Goal: Information Seeking & Learning: Find specific fact

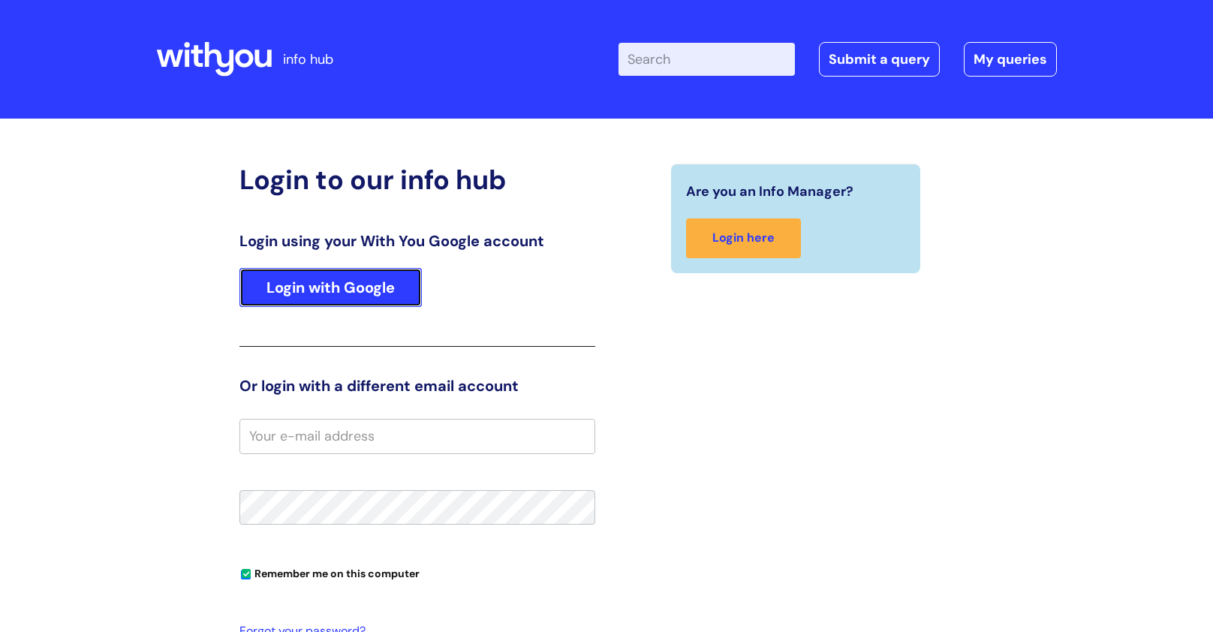
click at [324, 297] on link "Login with Google" at bounding box center [331, 287] width 182 height 39
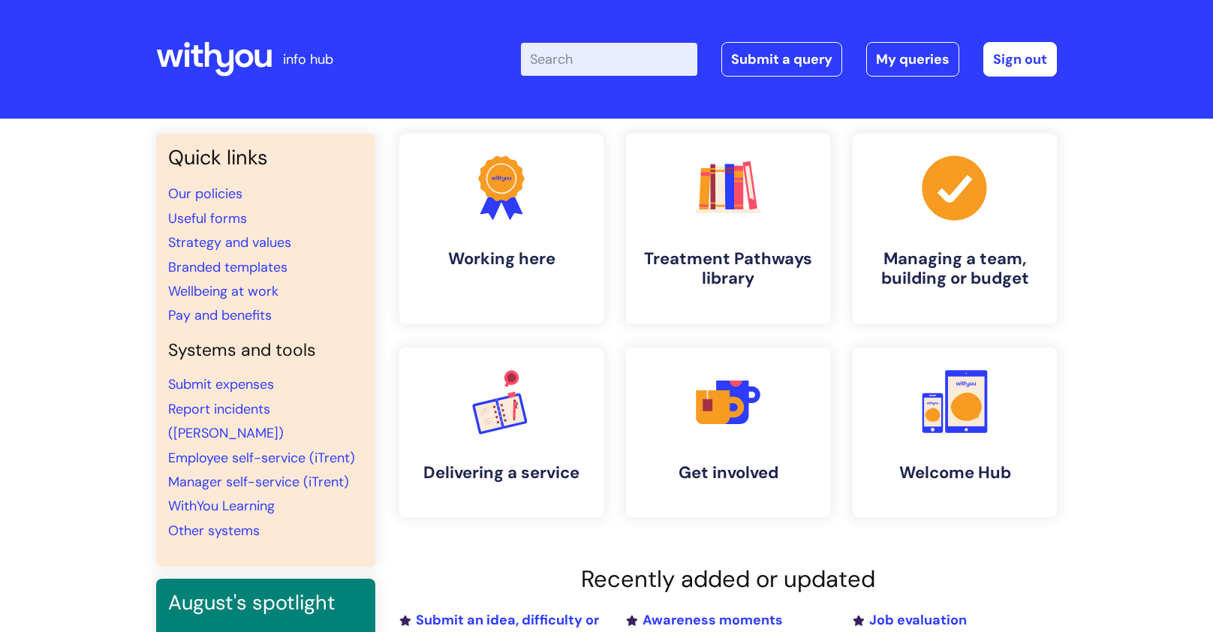
click at [562, 69] on input "Enter your search term here..." at bounding box center [609, 59] width 176 height 33
type input "notice"
click button "Search" at bounding box center [0, 0] width 0 height 0
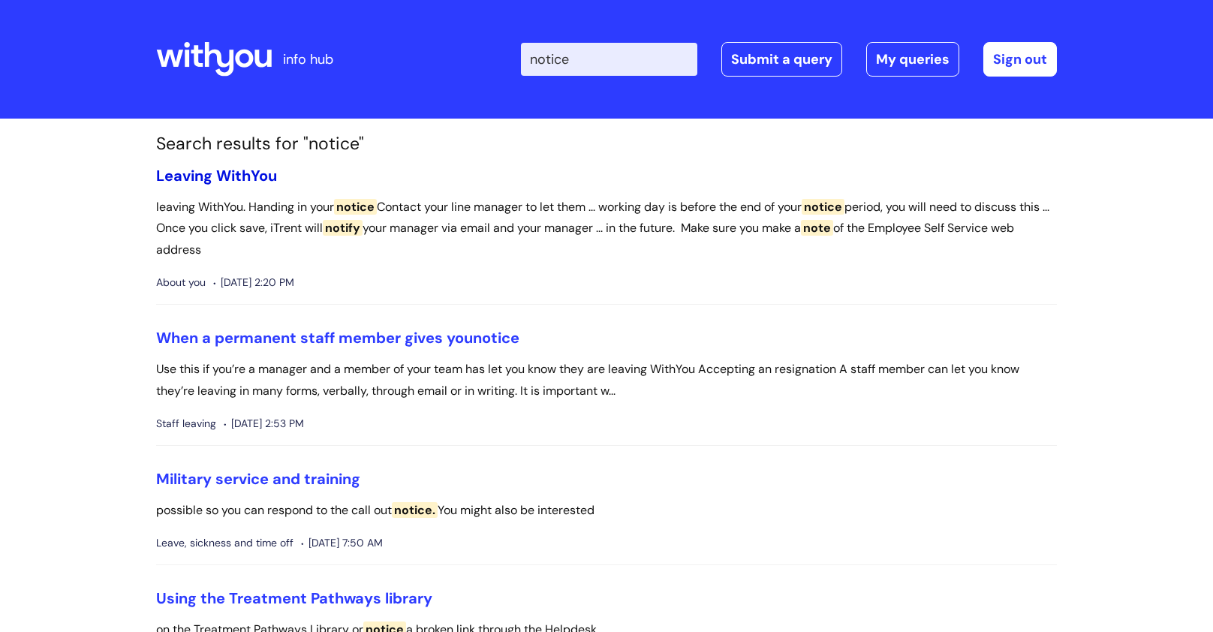
click at [228, 181] on link "Leaving WithYou" at bounding box center [216, 176] width 121 height 20
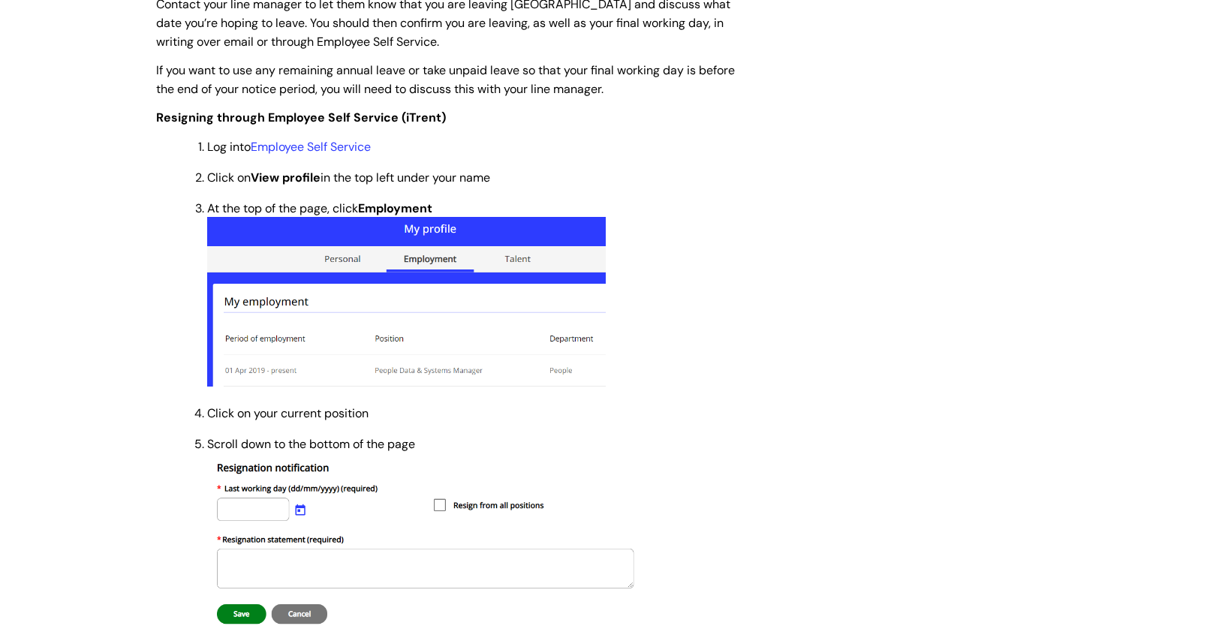
scroll to position [469, 0]
